Goal: Transaction & Acquisition: Download file/media

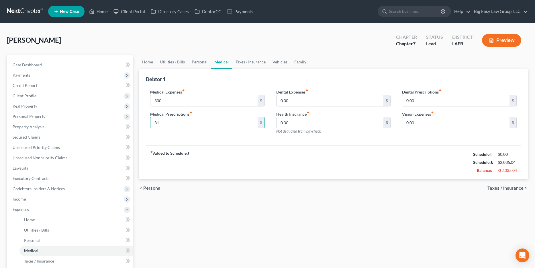
click at [1, 18] on nav "Home New Case Client Portal Directory Cases DebtorCC Payments Big Easy Law Grou…" at bounding box center [267, 11] width 535 height 23
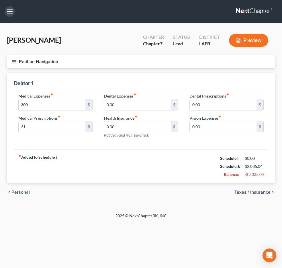
click at [11, 15] on button "button" at bounding box center [10, 11] width 10 height 10
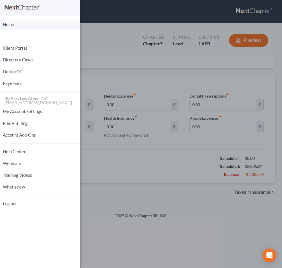
click at [23, 23] on link "Home" at bounding box center [40, 25] width 80 height 10
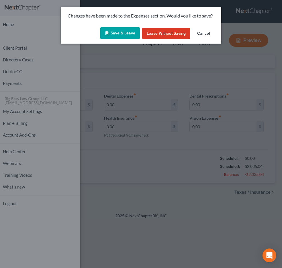
click at [113, 29] on button "Save & Leave" at bounding box center [120, 33] width 40 height 12
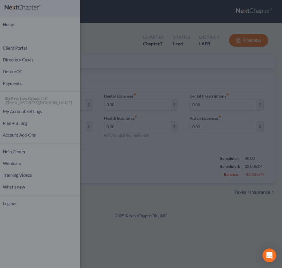
type input "300.00"
type input "31.00"
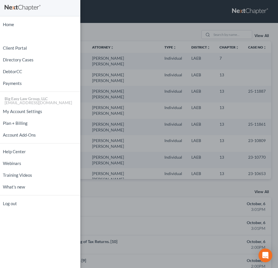
click at [228, 36] on div "Home New Case Client Portal Directory Cases DebtorCC Payments Big Easy Law Grou…" at bounding box center [139, 134] width 278 height 268
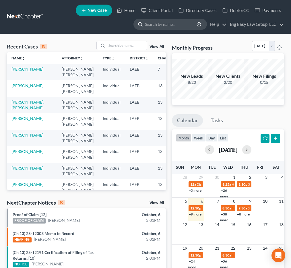
click at [168, 25] on input "search" at bounding box center [171, 24] width 52 height 11
type input "waters"
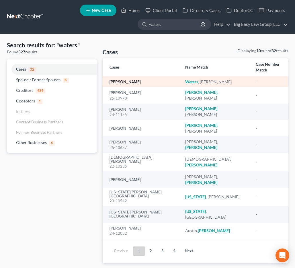
click at [122, 80] on link "[PERSON_NAME]" at bounding box center [125, 82] width 31 height 4
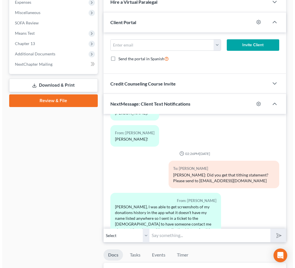
scroll to position [814, 0]
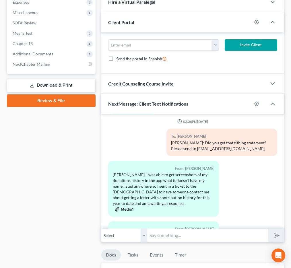
click at [127, 207] on button "Media1" at bounding box center [124, 209] width 18 height 5
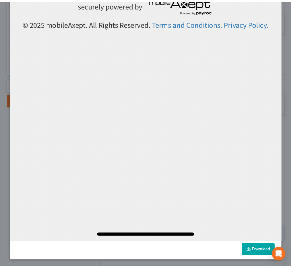
scroll to position [0, 0]
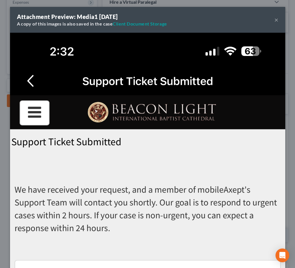
click at [274, 18] on button "×" at bounding box center [276, 19] width 4 height 7
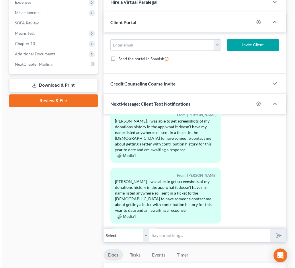
scroll to position [872, 0]
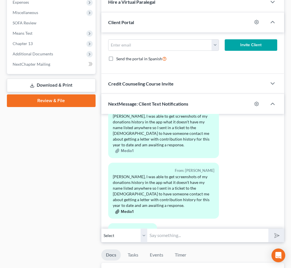
click at [129, 209] on button "Media1" at bounding box center [124, 211] width 18 height 5
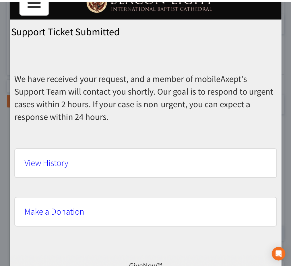
scroll to position [0, 0]
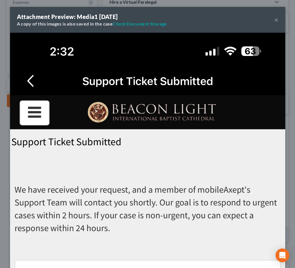
click at [274, 21] on button "×" at bounding box center [276, 19] width 4 height 7
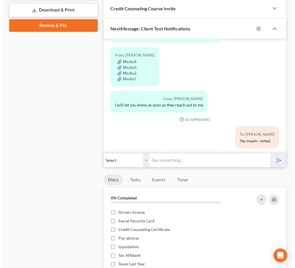
scroll to position [968, 0]
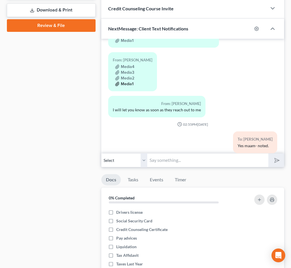
click at [132, 82] on button "Media1" at bounding box center [124, 84] width 18 height 5
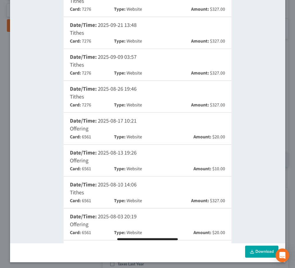
scroll to position [158, 0]
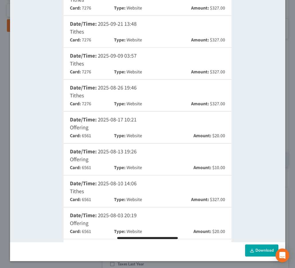
click at [250, 252] on icon at bounding box center [252, 250] width 5 height 5
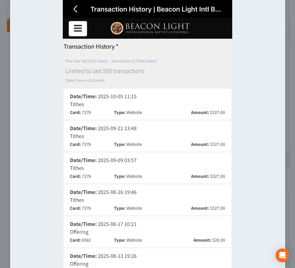
scroll to position [0, 0]
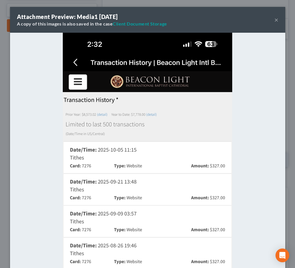
click at [274, 22] on button "×" at bounding box center [276, 19] width 4 height 7
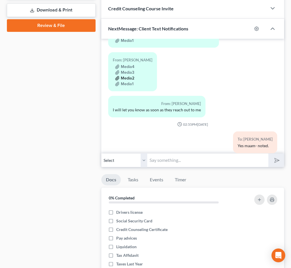
click at [128, 76] on button "Media2" at bounding box center [124, 78] width 19 height 5
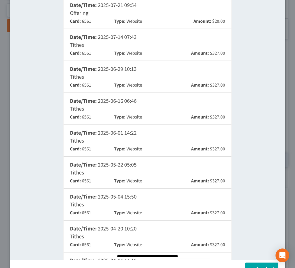
scroll to position [158, 0]
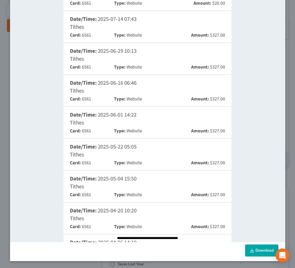
click at [270, 252] on link "Download" at bounding box center [261, 250] width 33 height 12
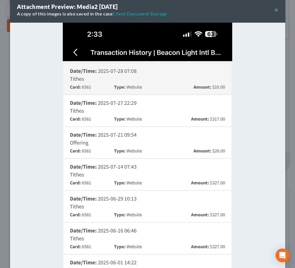
scroll to position [0, 0]
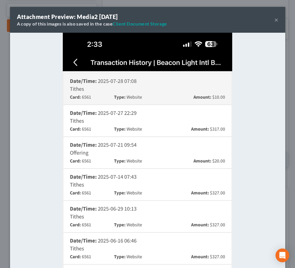
click at [272, 23] on div "Attachment Preview: Media2 [DATE] A copy of this images is also saved in the ca…" at bounding box center [147, 20] width 275 height 26
click at [276, 22] on button "×" at bounding box center [276, 19] width 4 height 7
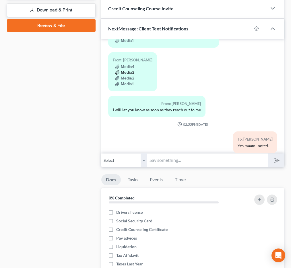
click at [126, 70] on button "Media3" at bounding box center [124, 72] width 19 height 5
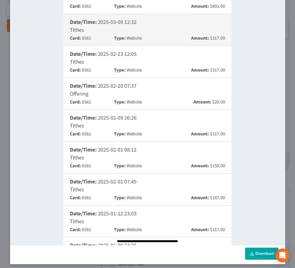
scroll to position [158, 0]
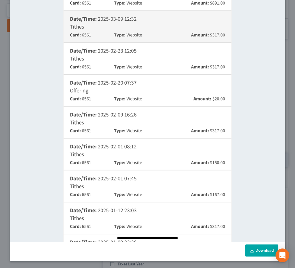
click at [263, 252] on link "Download" at bounding box center [261, 250] width 33 height 12
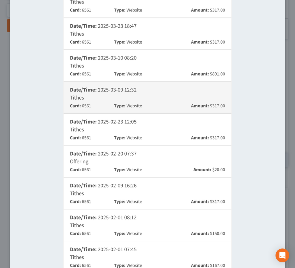
scroll to position [0, 0]
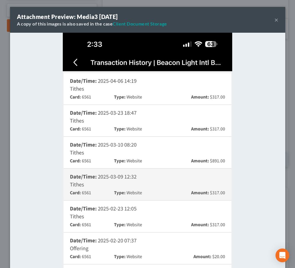
click at [274, 20] on button "×" at bounding box center [276, 19] width 4 height 7
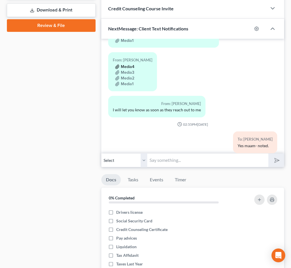
click at [131, 65] on button "Media4" at bounding box center [124, 67] width 19 height 5
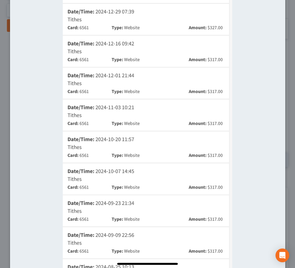
scroll to position [158, 0]
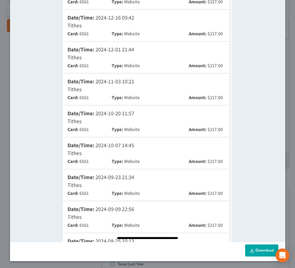
click at [252, 250] on icon at bounding box center [252, 250] width 5 height 5
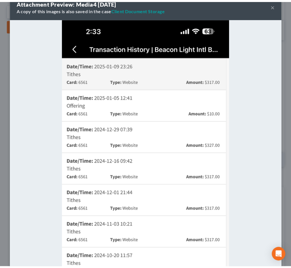
scroll to position [0, 0]
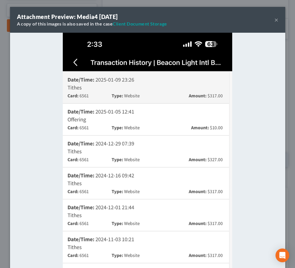
click at [274, 22] on button "×" at bounding box center [276, 19] width 4 height 7
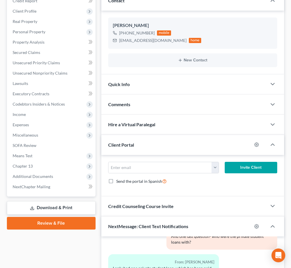
scroll to position [7, 0]
